Goal: Information Seeking & Learning: Learn about a topic

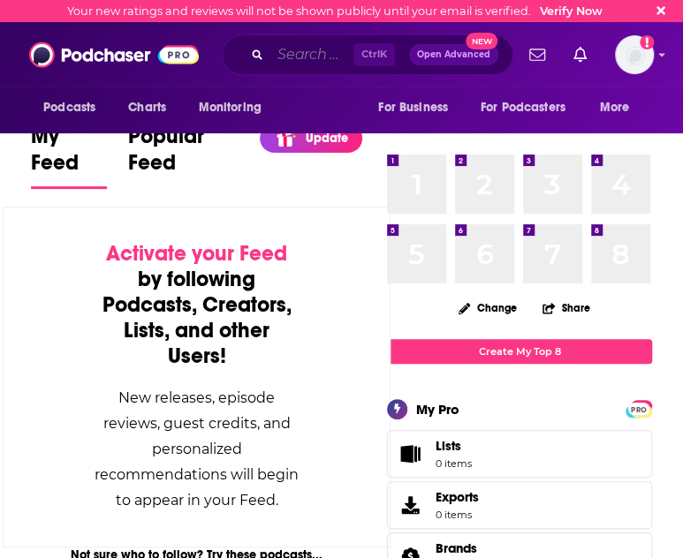
click at [284, 51] on input "Search podcasts, credits, & more..." at bounding box center [311, 55] width 83 height 28
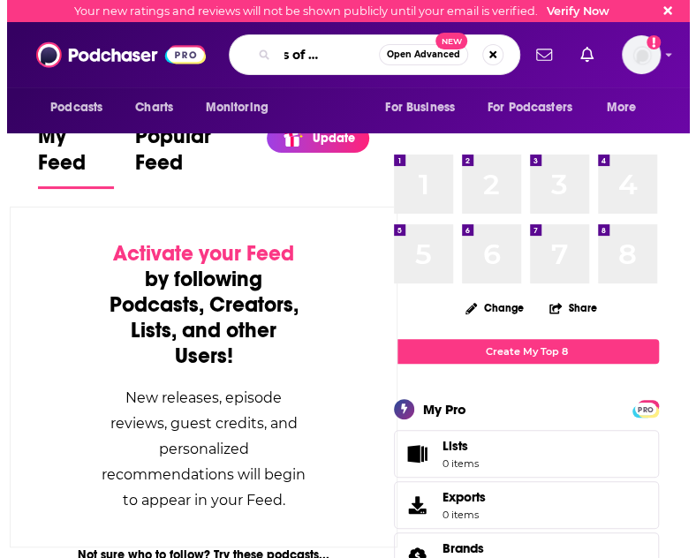
scroll to position [0, 52]
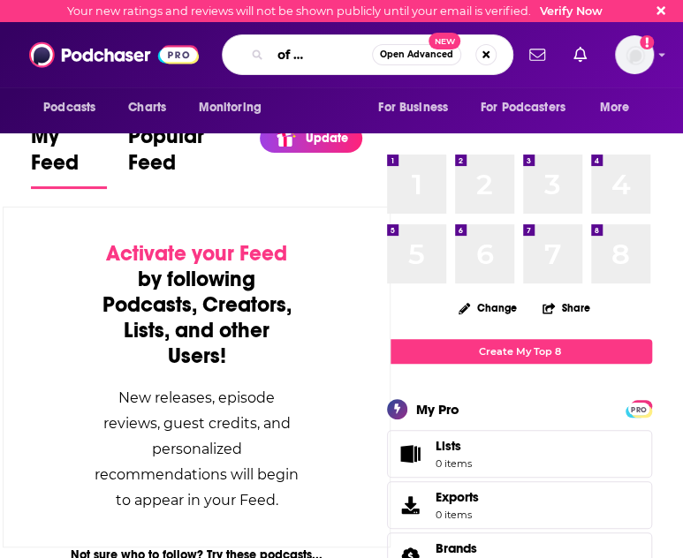
type input "experts of experience"
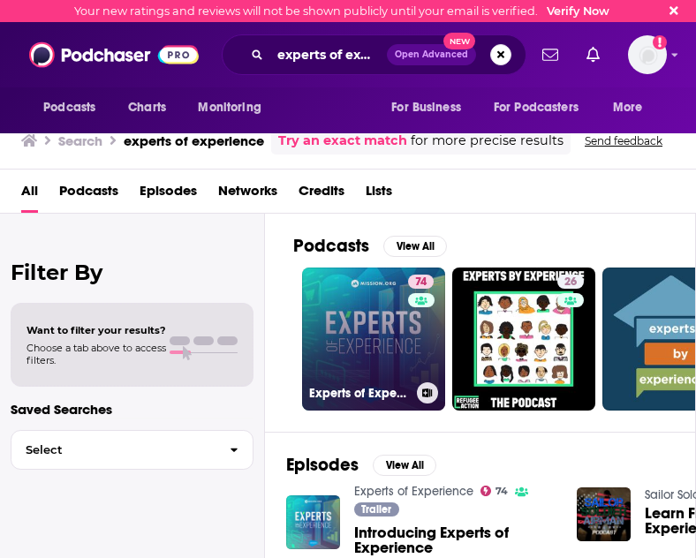
click at [380, 315] on link "74 Experts of Experience" at bounding box center [373, 339] width 143 height 143
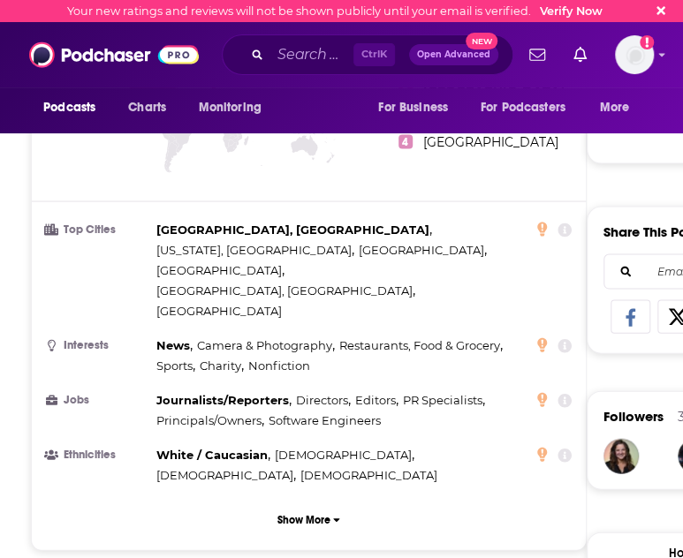
scroll to position [266, 0]
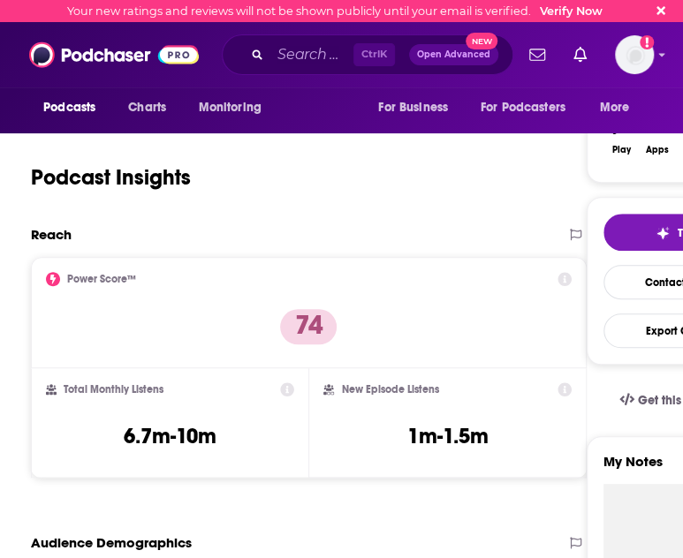
click at [624, 292] on html "Your new ratings and reviews will not be shown publicly until your email is ver…" at bounding box center [341, 13] width 683 height 558
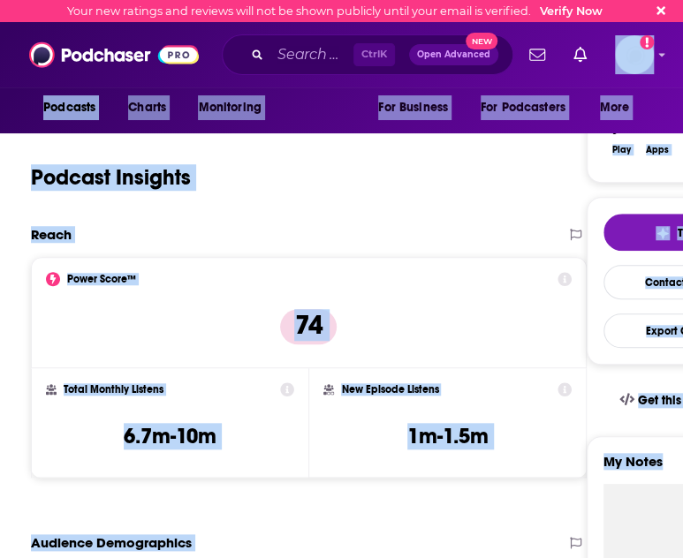
click at [290, 199] on div "Podcast Insights" at bounding box center [286, 167] width 510 height 90
click at [247, 236] on div "Reach" at bounding box center [290, 234] width 519 height 17
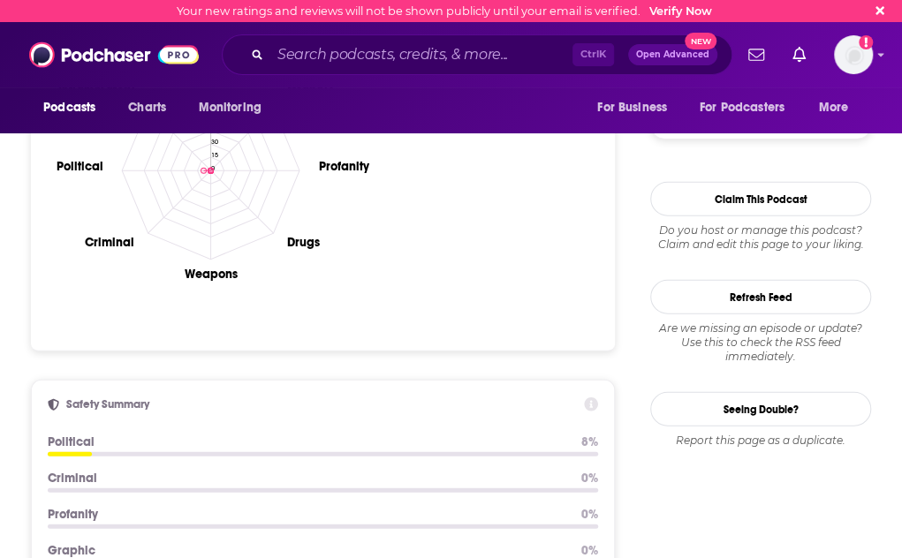
scroll to position [1767, 0]
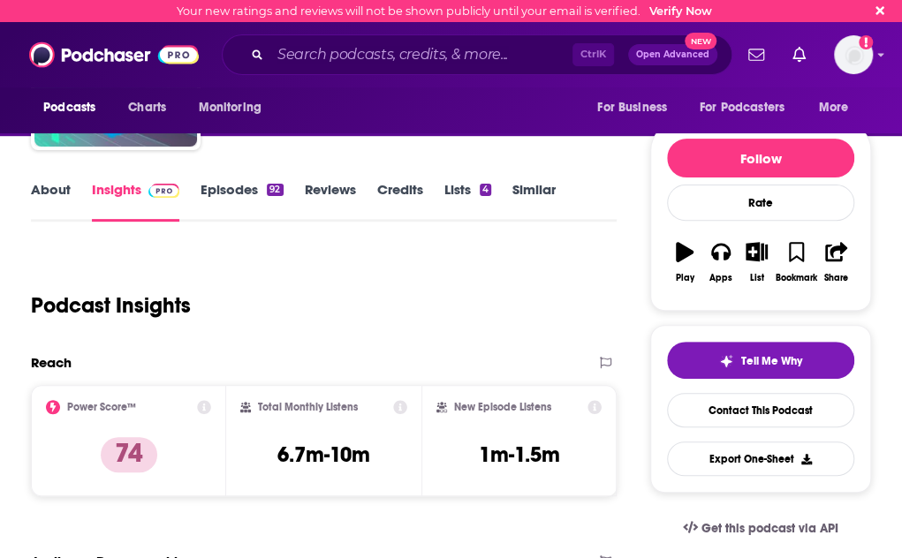
scroll to position [0, 0]
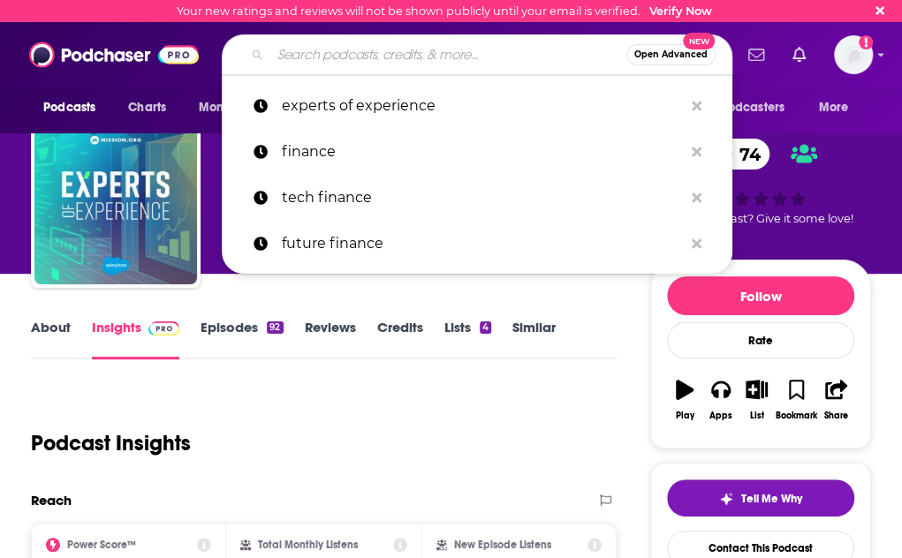
click at [438, 58] on input "Search podcasts, credits, & more..." at bounding box center [448, 55] width 356 height 28
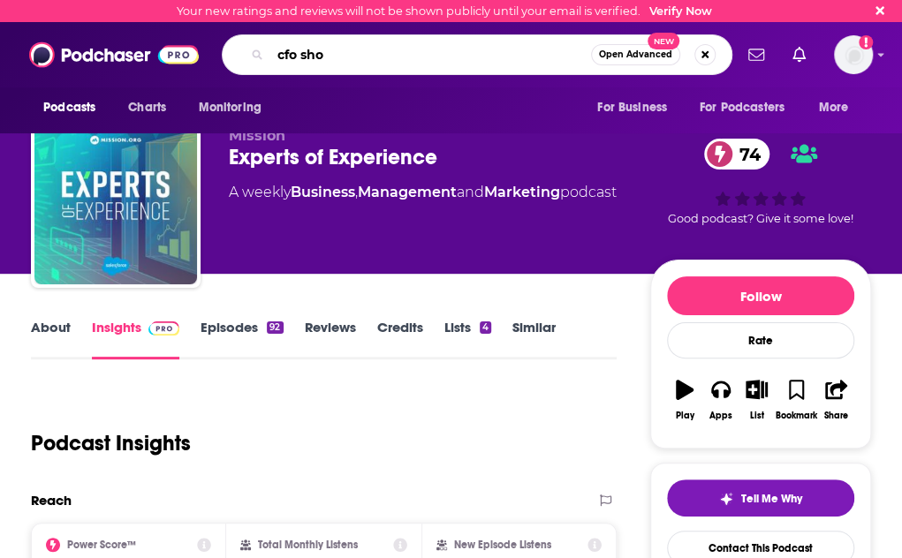
type input "cfo show"
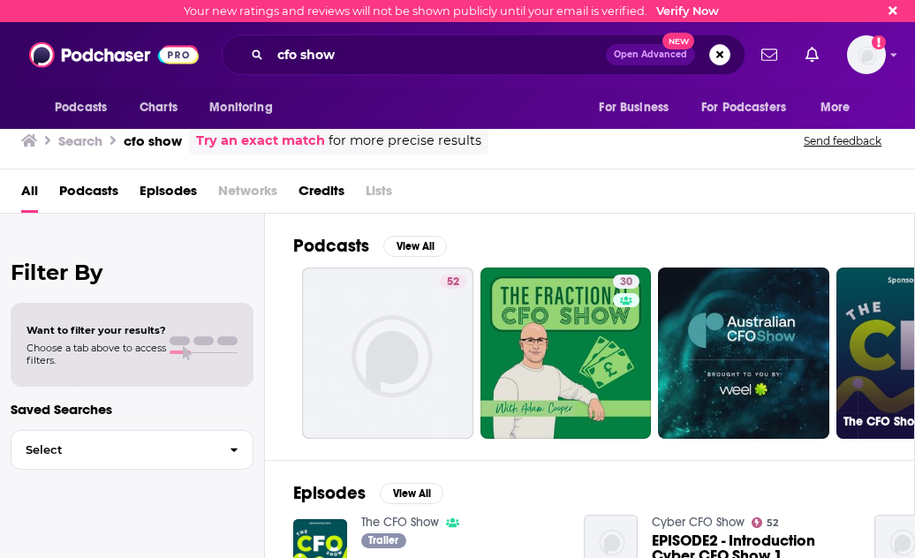
click at [682, 313] on link "The CFO Show" at bounding box center [922, 353] width 171 height 171
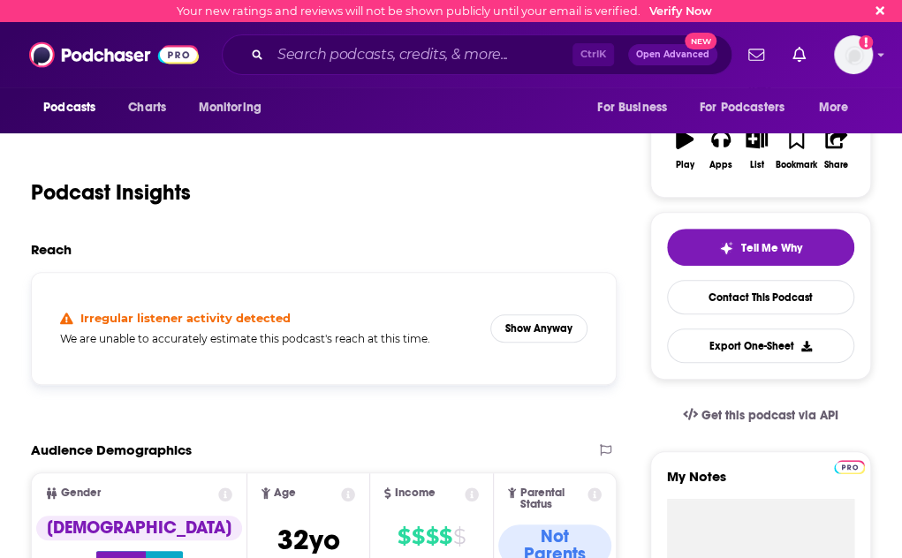
scroll to position [265, 0]
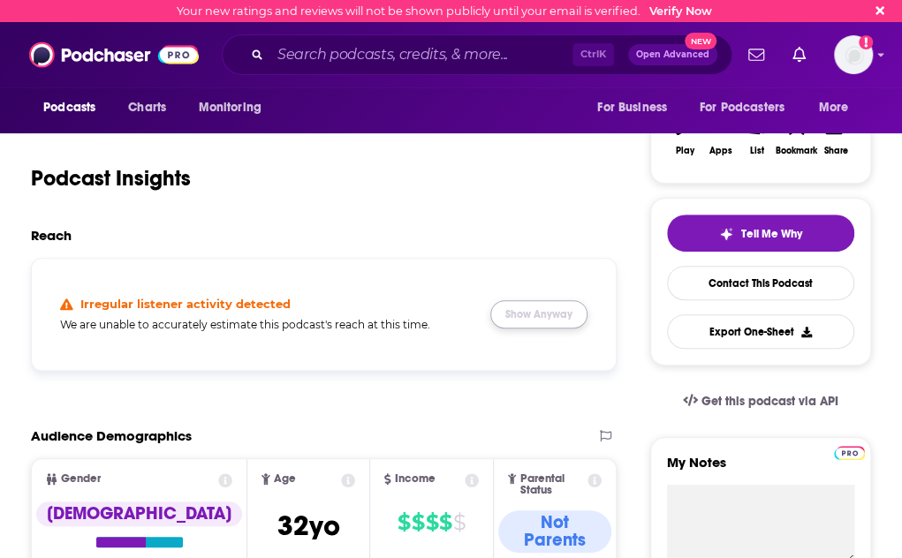
click at [531, 328] on button "Show Anyway" at bounding box center [538, 314] width 97 height 28
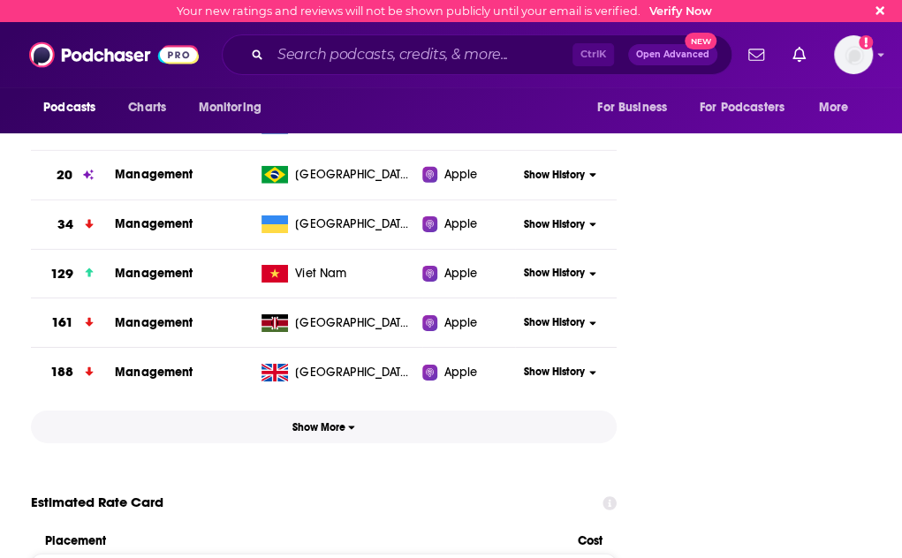
scroll to position [2120, 0]
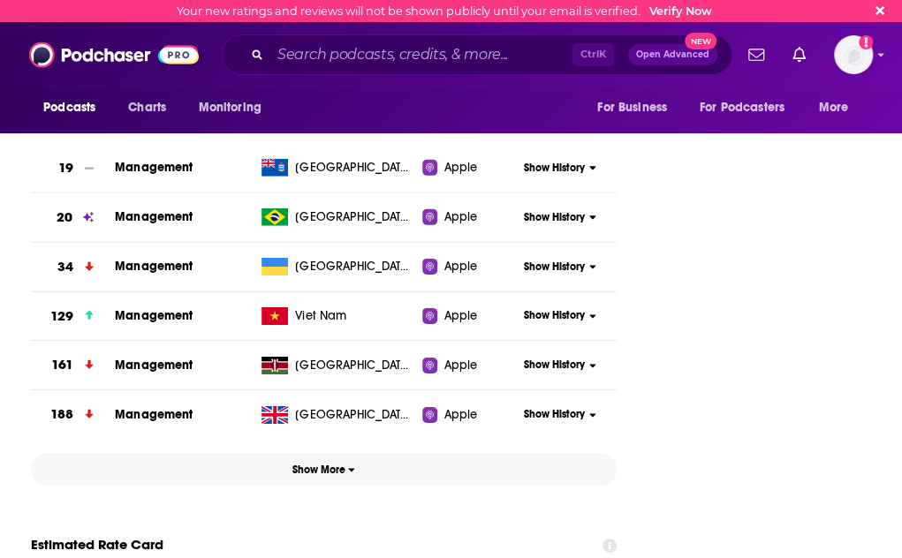
click at [296, 453] on button "Show More" at bounding box center [324, 469] width 586 height 33
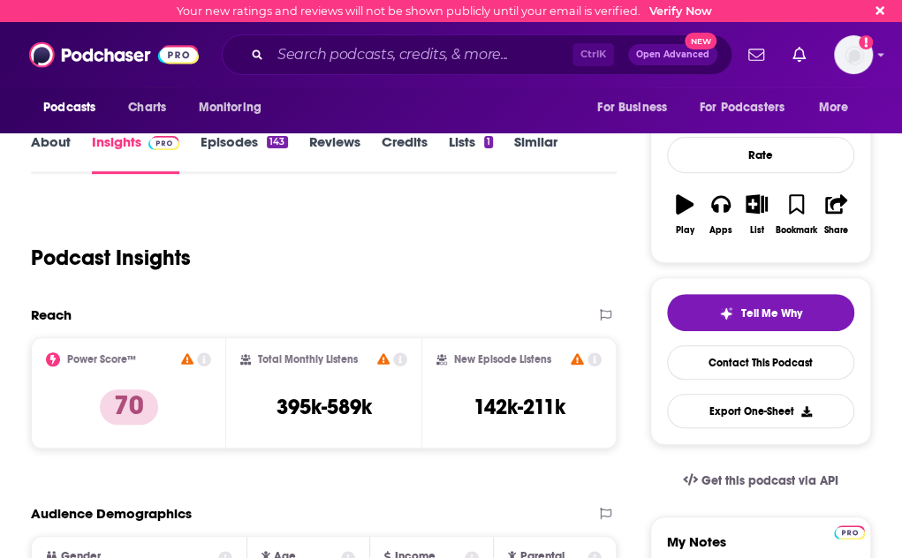
scroll to position [0, 0]
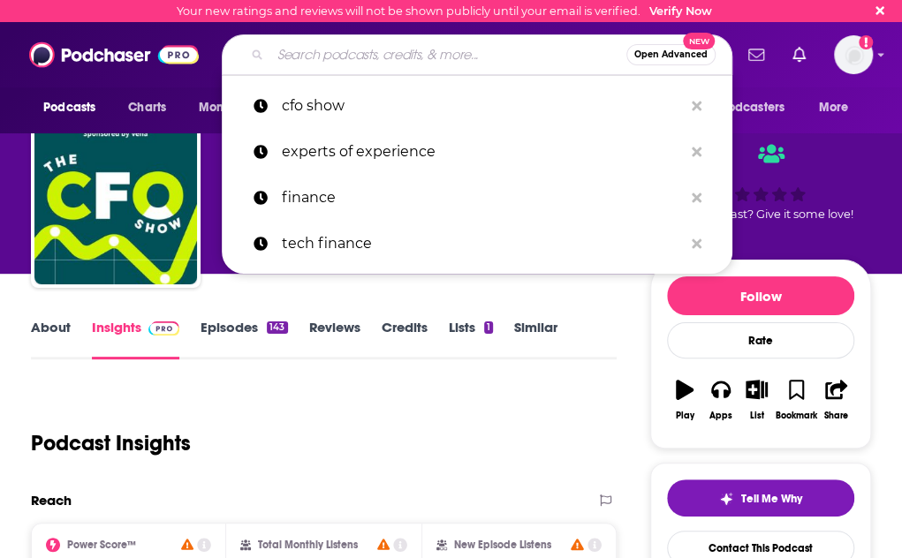
click at [329, 43] on input "Search podcasts, credits, & more..." at bounding box center [448, 55] width 356 height 28
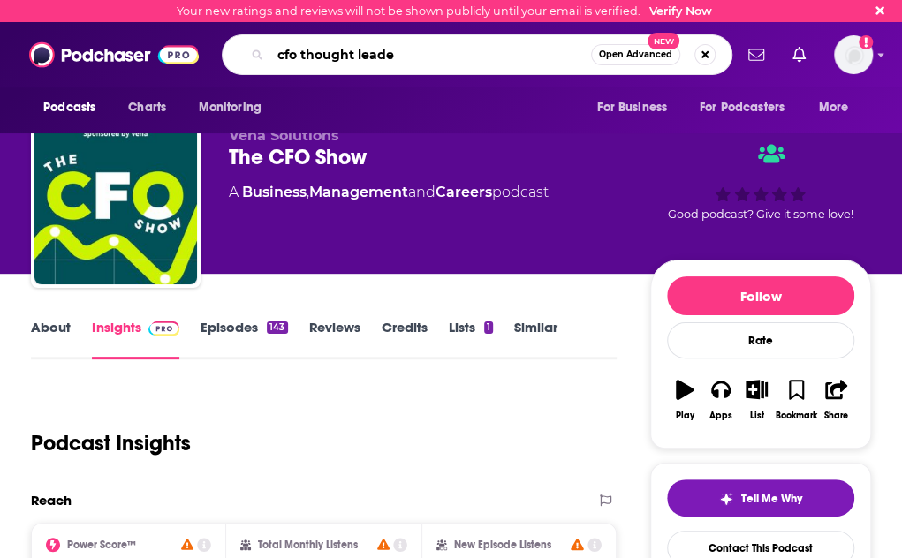
type input "cfo thought leader"
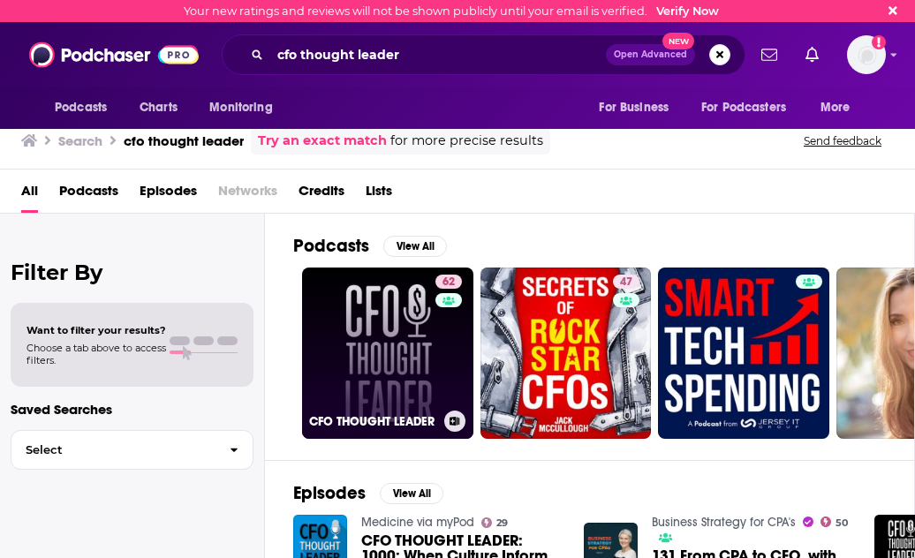
click at [408, 361] on link "62 CFO THOUGHT LEADER" at bounding box center [387, 353] width 171 height 171
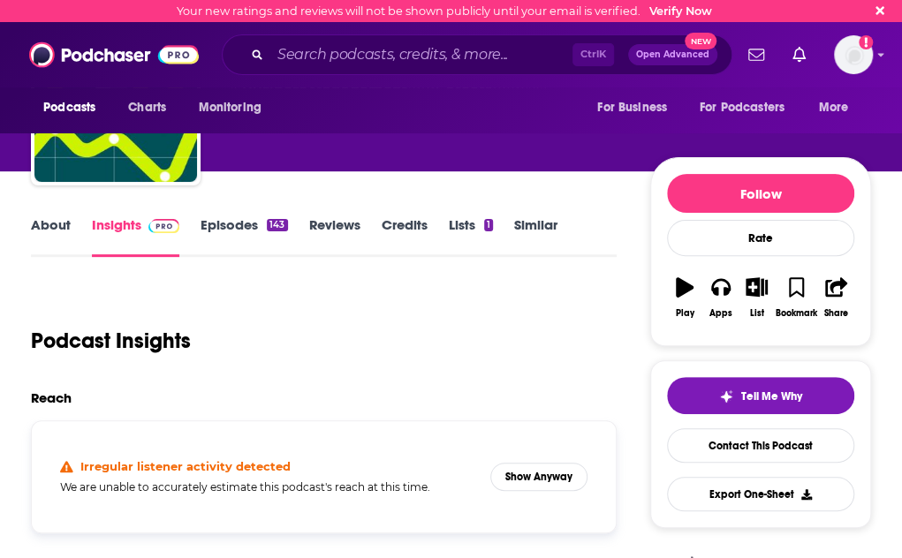
scroll to position [88, 0]
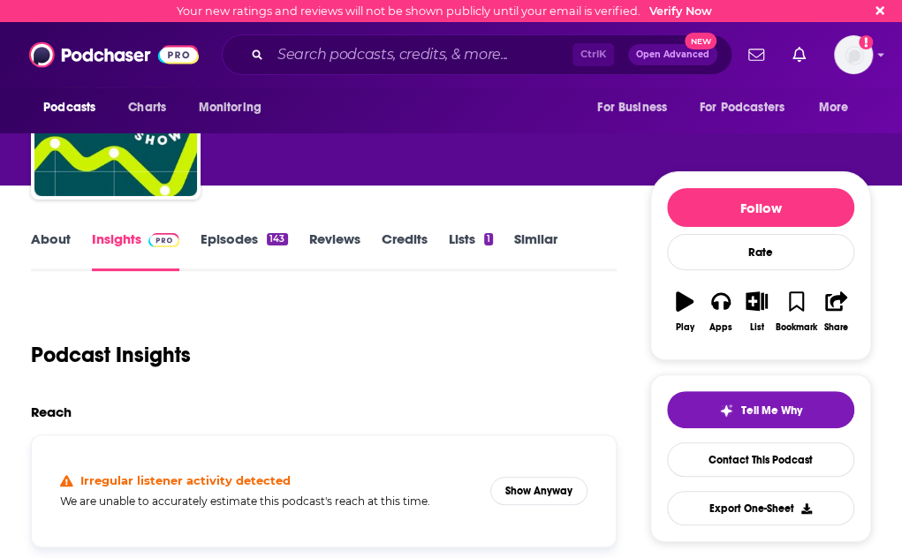
click at [71, 258] on link "About" at bounding box center [51, 251] width 40 height 41
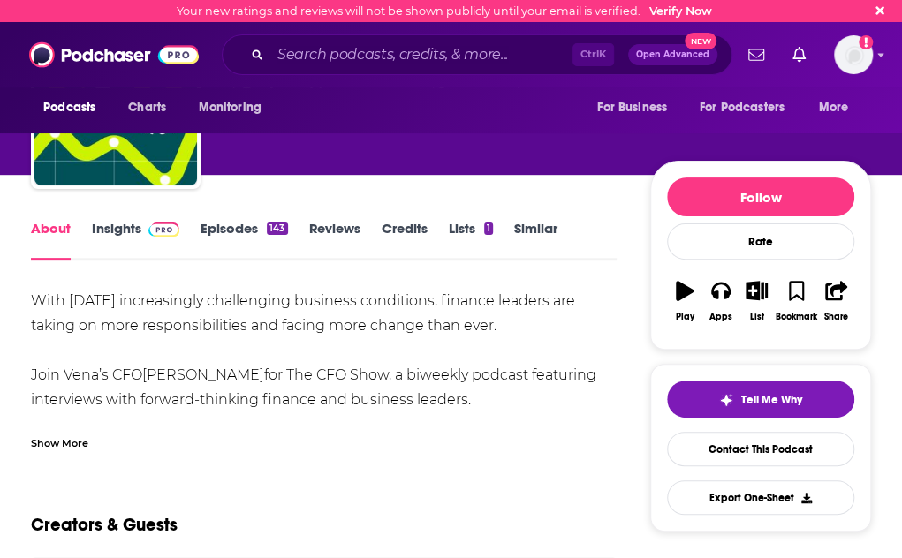
scroll to position [177, 0]
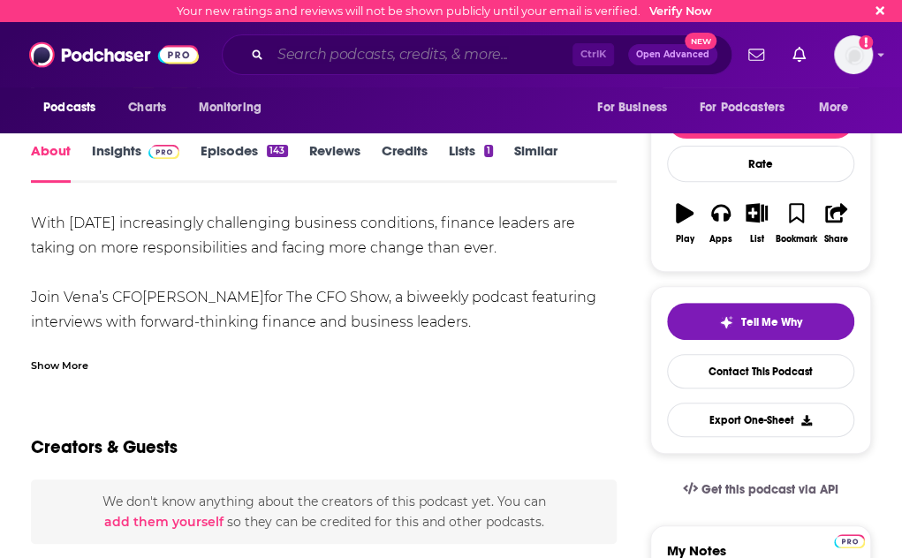
click at [279, 52] on input "Search podcasts, credits, & more..." at bounding box center [421, 55] width 302 height 28
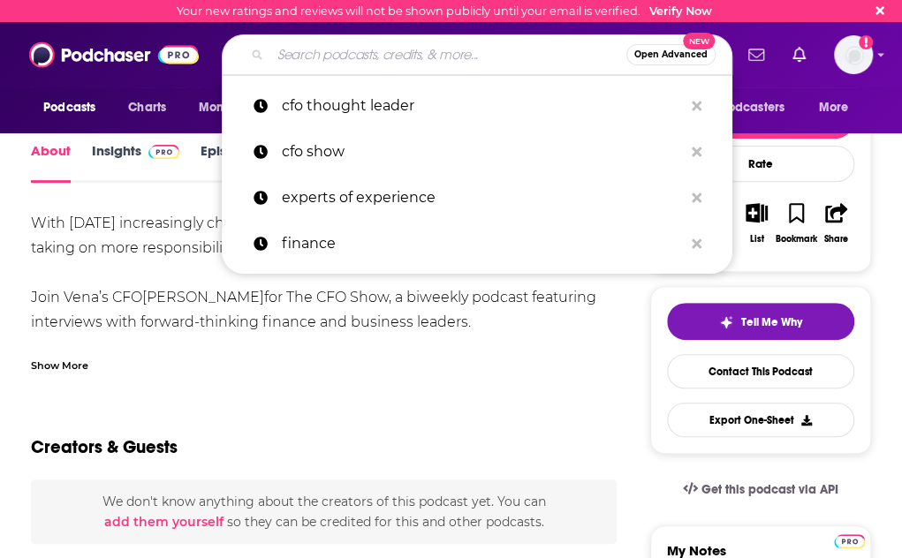
click at [419, 56] on input "Search podcasts, credits, & more..." at bounding box center [448, 55] width 356 height 28
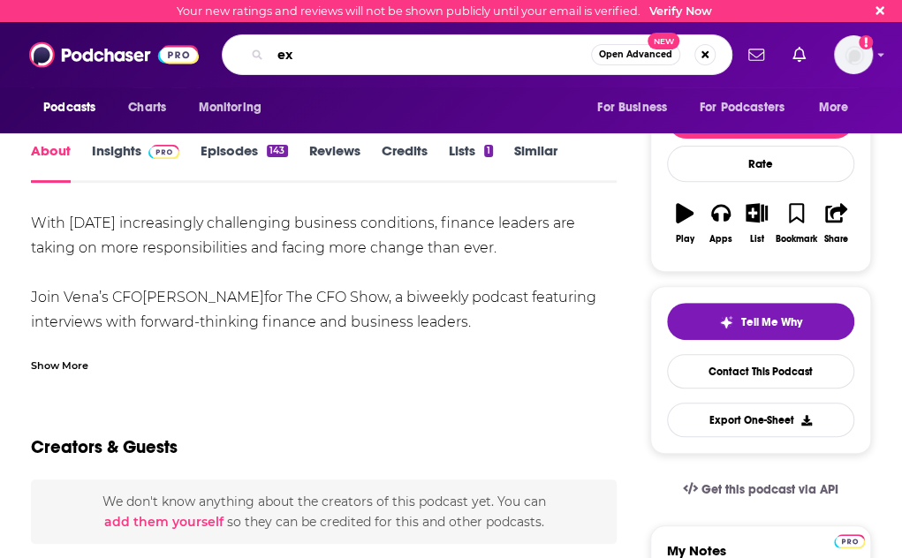
type input "e"
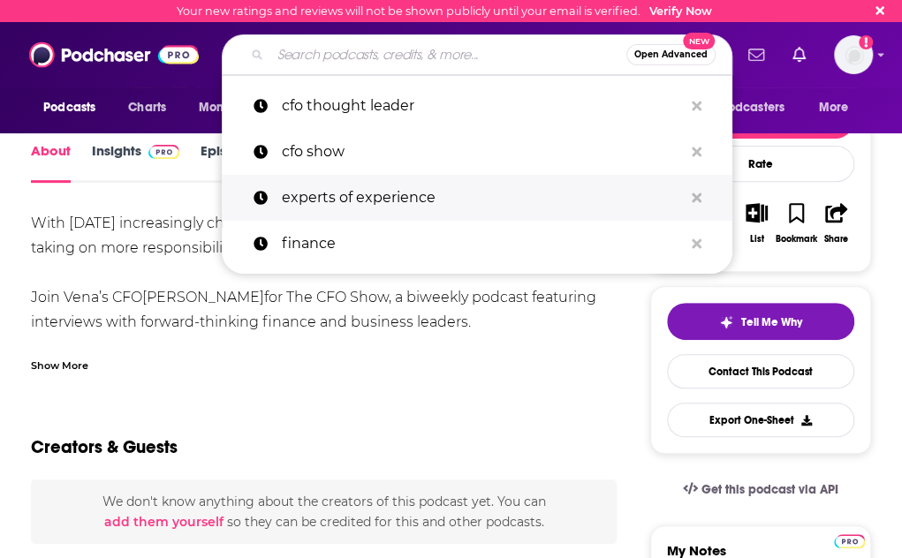
click at [362, 184] on p "experts of experience" at bounding box center [482, 198] width 401 height 46
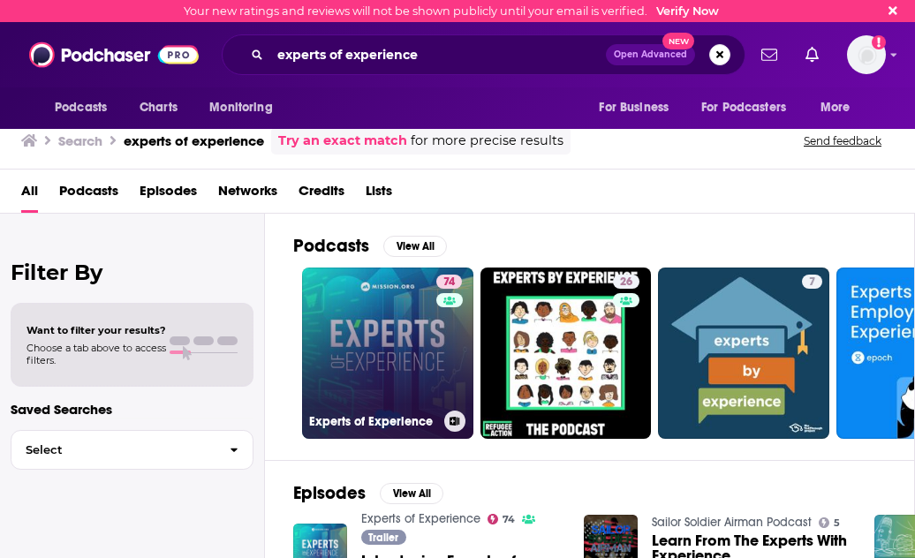
click at [386, 384] on link "74 Experts of Experience" at bounding box center [387, 353] width 171 height 171
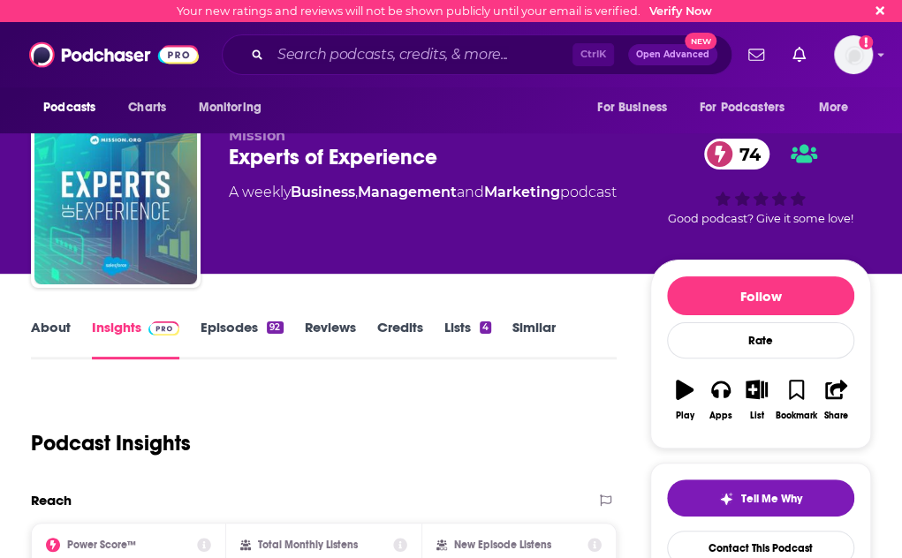
click at [57, 360] on link "About" at bounding box center [51, 339] width 40 height 41
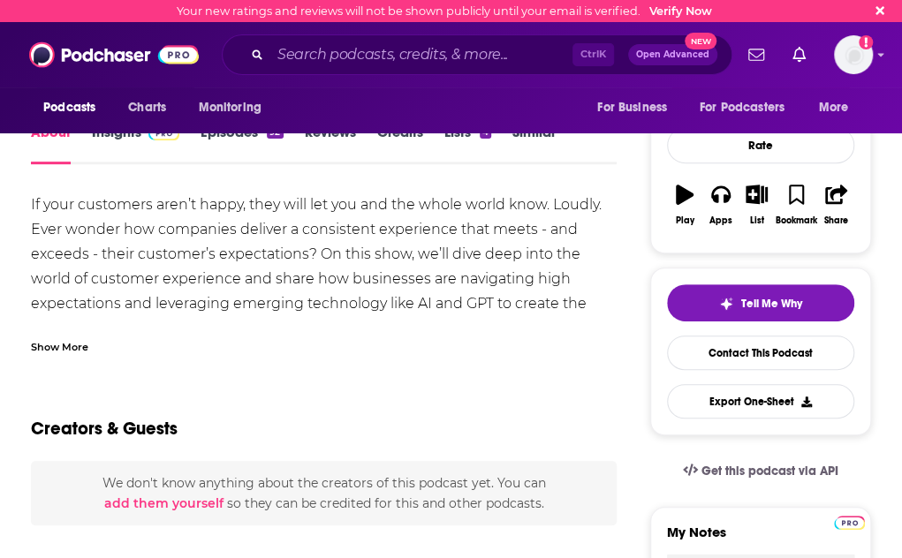
scroll to position [194, 0]
click at [55, 355] on div "Show More" at bounding box center [59, 346] width 57 height 17
